Goal: Information Seeking & Learning: Check status

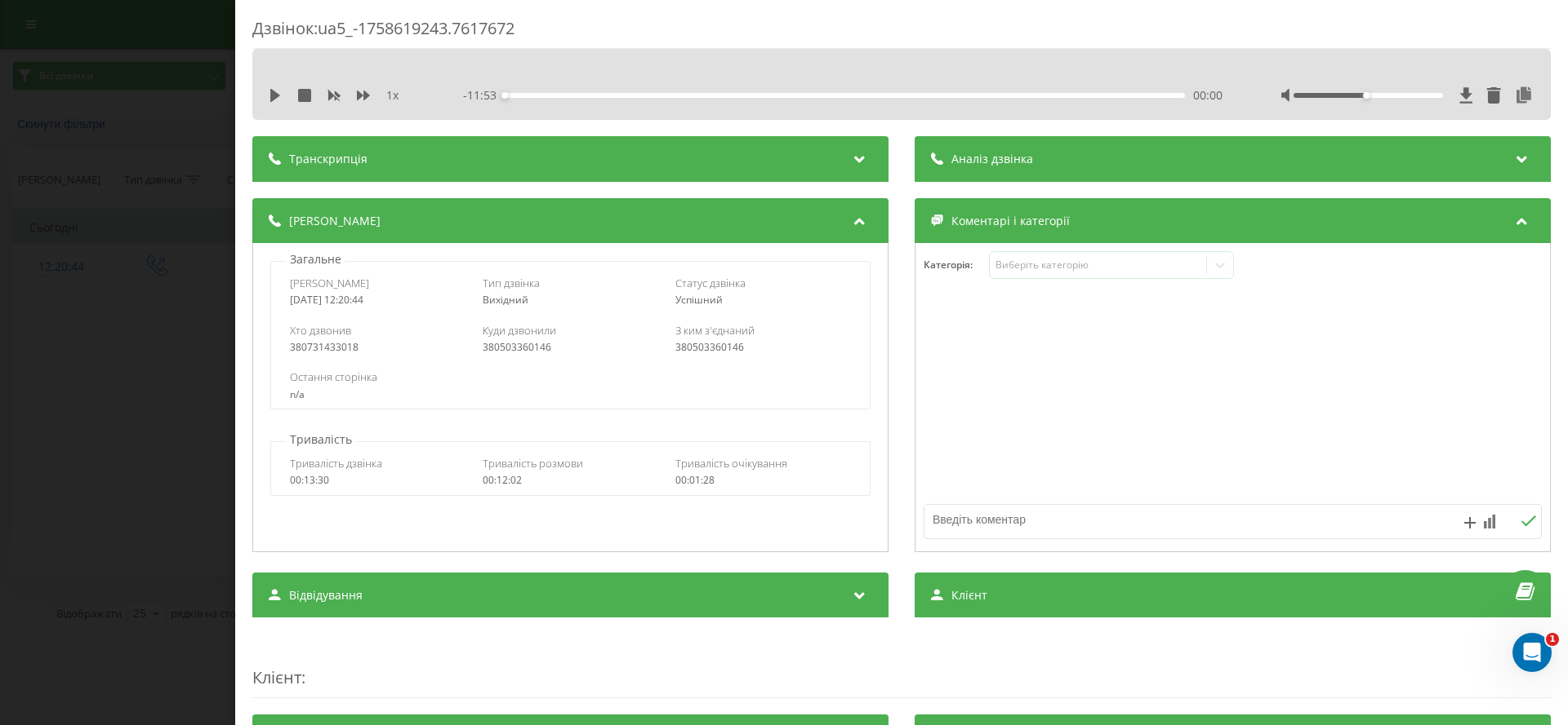
click at [135, 86] on div "Дзвінок : ua5_-1758619243.7617672 1 x - 11:53 00:00 00:00 Транскрипція Для AI-а…" at bounding box center [784, 362] width 1568 height 725
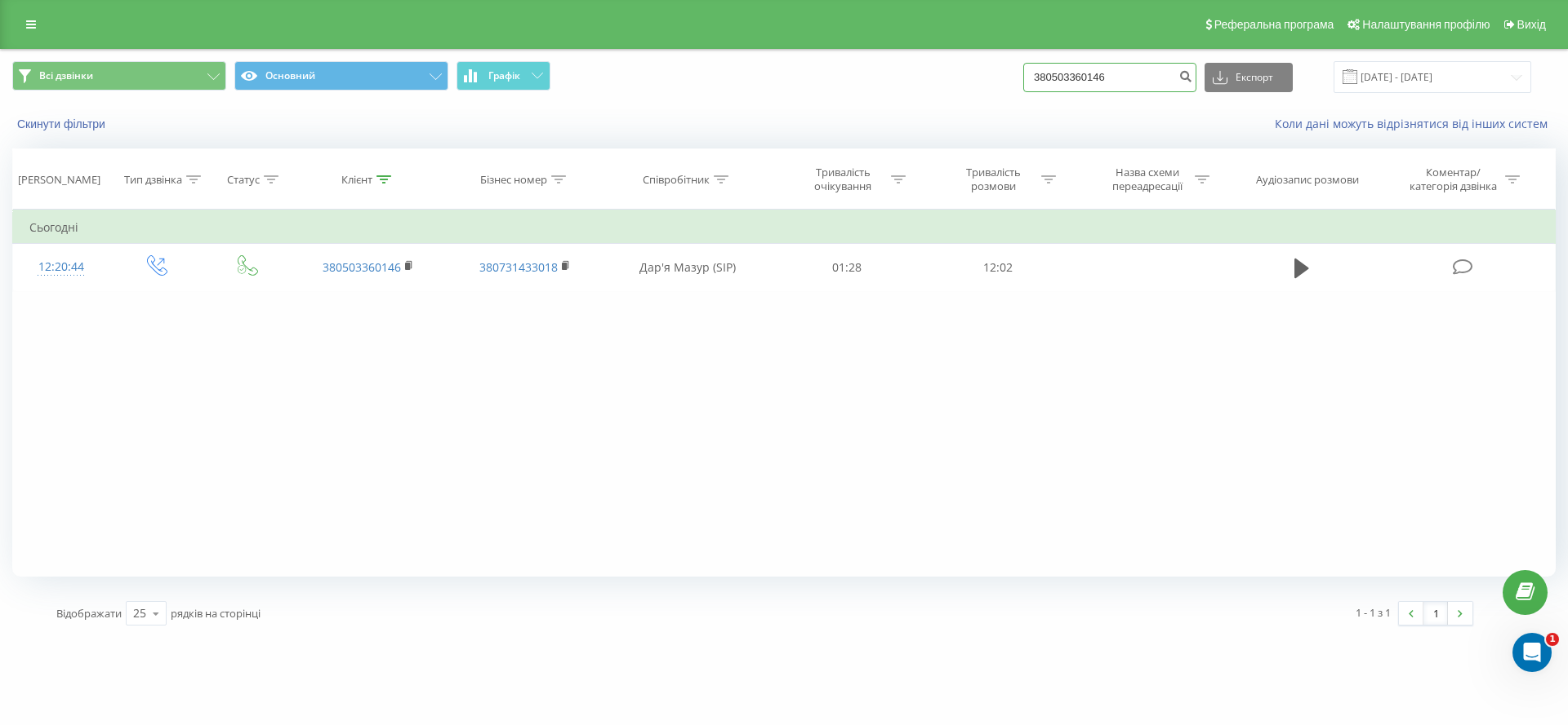
click at [1121, 68] on input "380503360146" at bounding box center [1110, 77] width 174 height 29
paste input "968660751"
type input "380968660751"
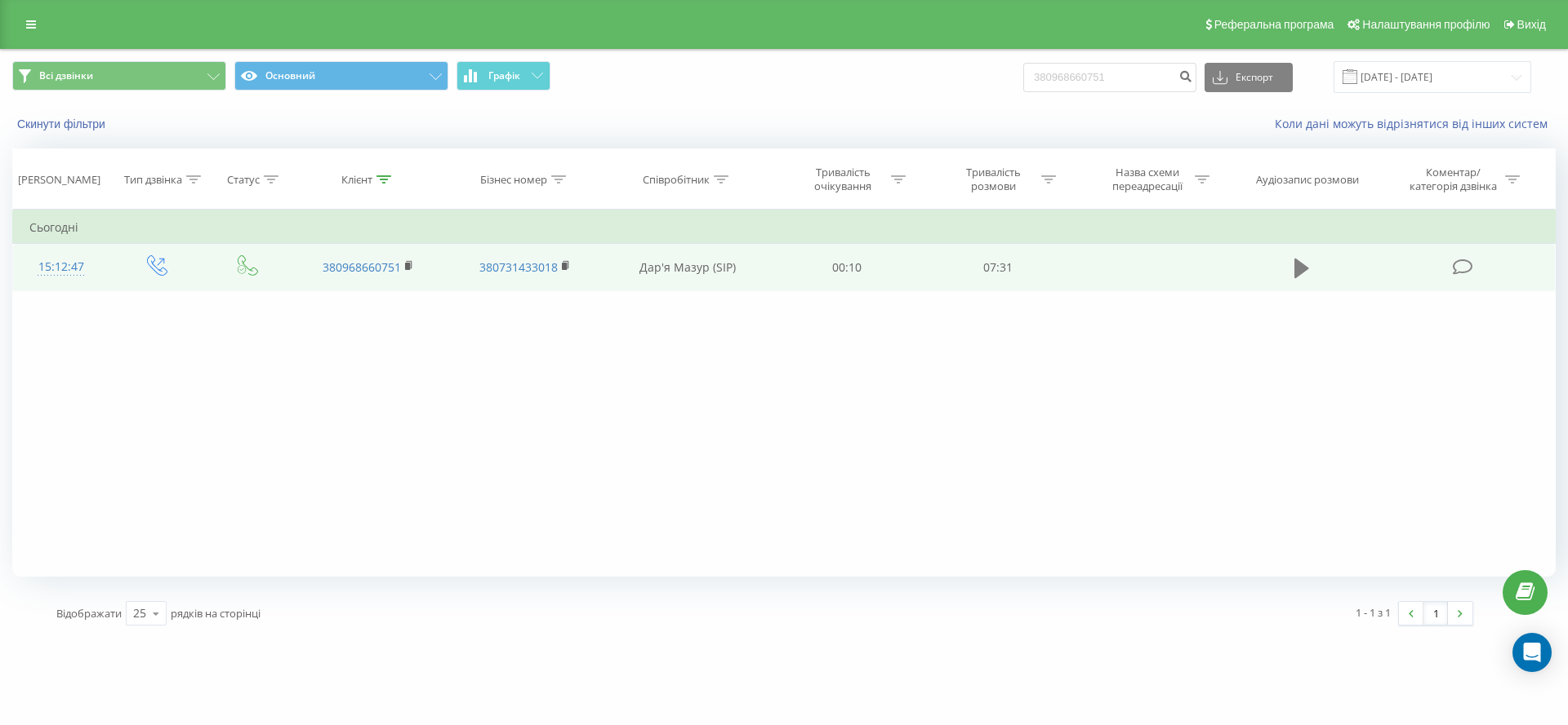
click at [1297, 268] on icon at bounding box center [1301, 268] width 15 height 19
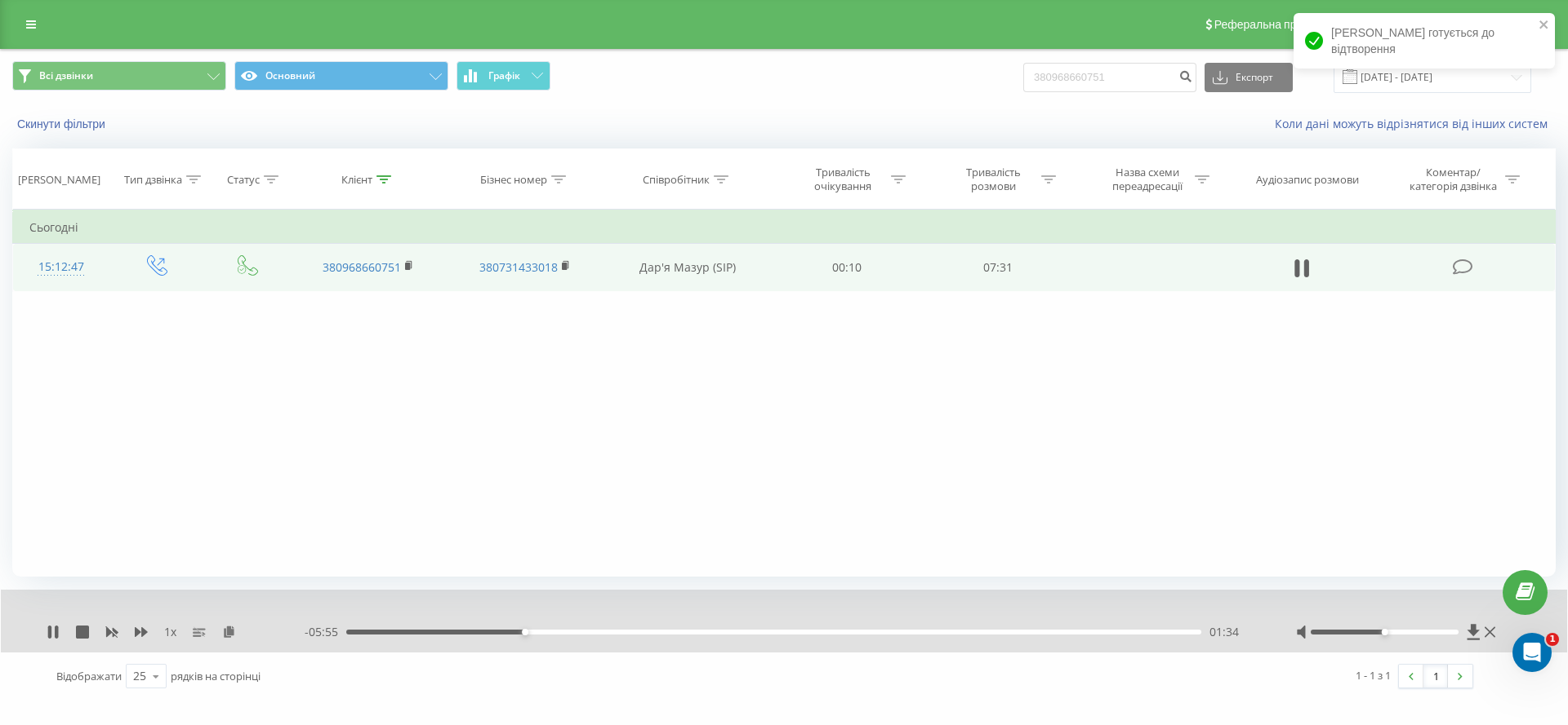
click at [53, 622] on div "1 x - 05:55 01:34 01:34" at bounding box center [784, 621] width 1566 height 62
click at [53, 630] on icon at bounding box center [53, 631] width 13 height 13
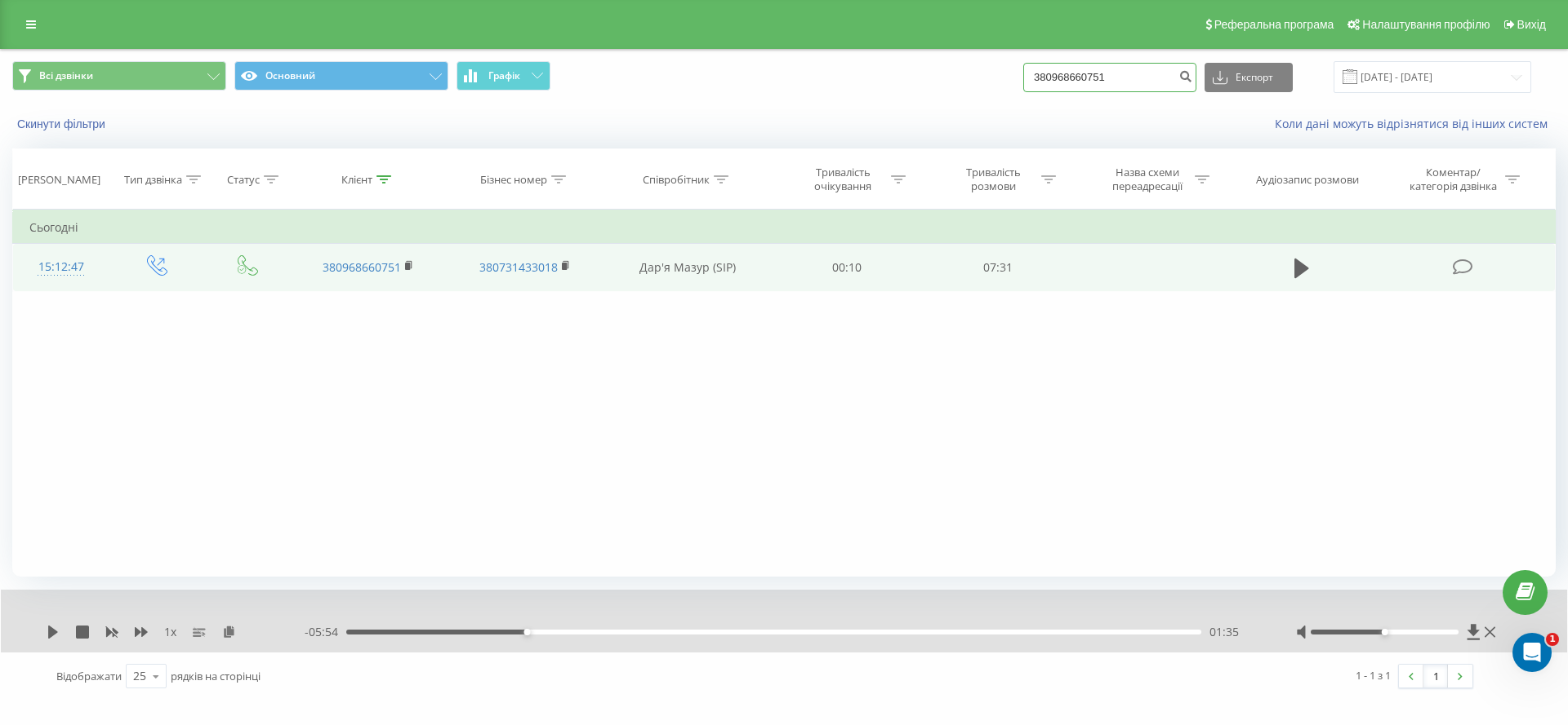
click at [1112, 69] on input "380968660751" at bounding box center [1110, 77] width 174 height 29
paste input "74727892"
type input "380974727892"
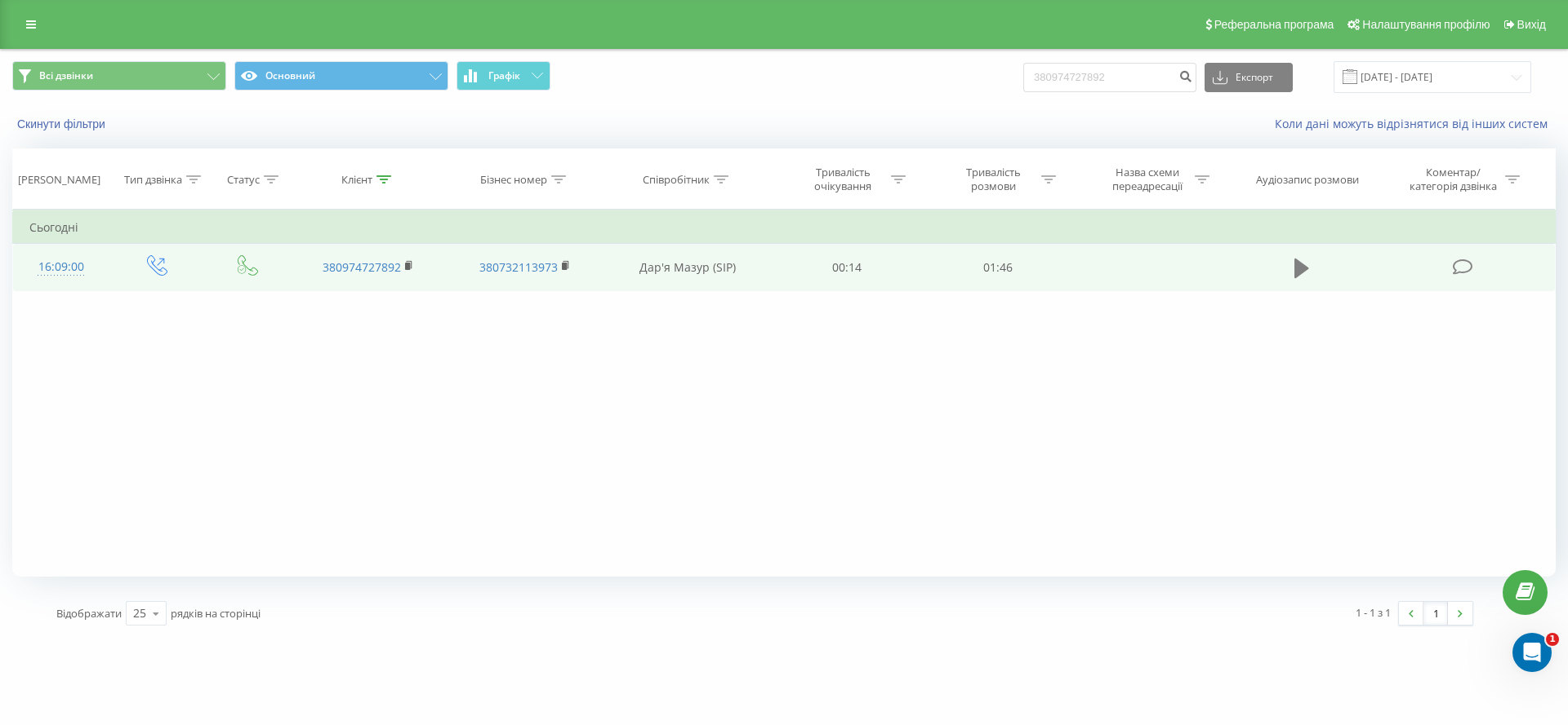
click at [1298, 259] on icon at bounding box center [1301, 268] width 15 height 19
